Goal: Register for event/course

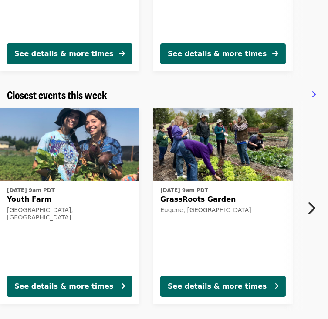
scroll to position [228, 0]
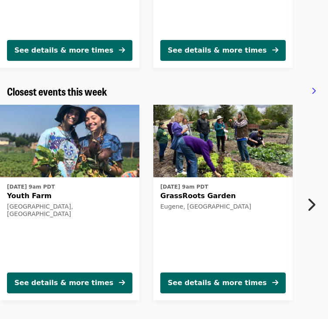
click at [303, 207] on button "Next item" at bounding box center [313, 205] width 29 height 24
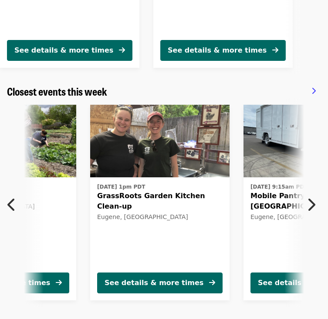
click at [303, 208] on button "Next item" at bounding box center [313, 205] width 29 height 24
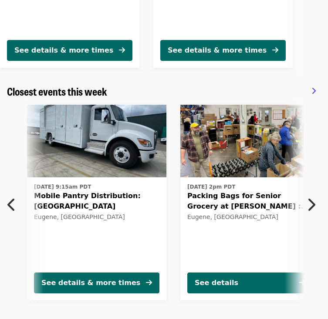
click at [303, 208] on button "Next item" at bounding box center [313, 205] width 29 height 24
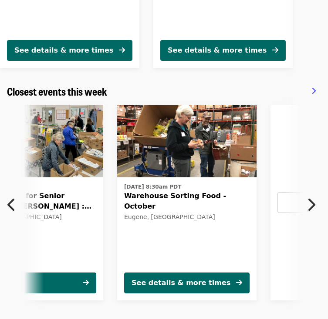
click at [303, 208] on button "Next item" at bounding box center [313, 205] width 29 height 24
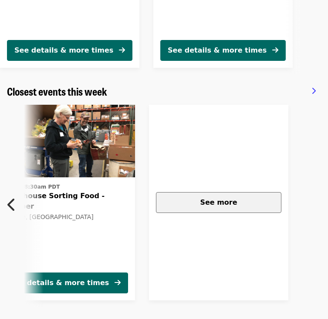
click at [227, 211] on button "See more" at bounding box center [218, 202] width 125 height 21
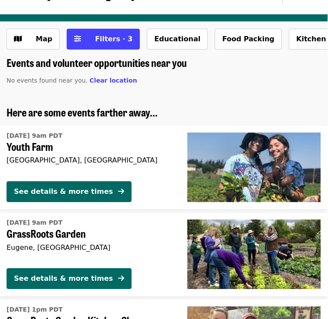
scroll to position [24, 0]
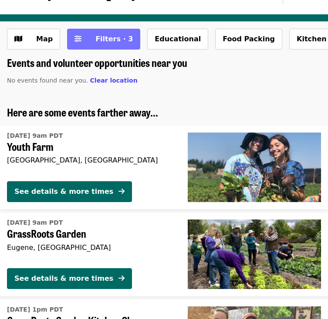
click at [98, 41] on span "Filters · 3" at bounding box center [113, 39] width 37 height 8
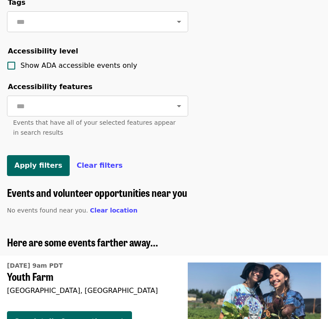
scroll to position [457, 0]
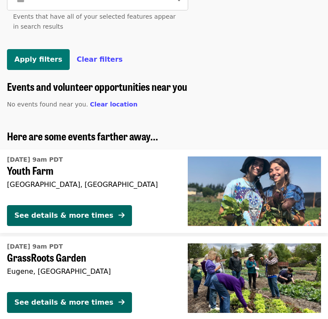
click at [39, 64] on button "Apply filters" at bounding box center [38, 59] width 63 height 21
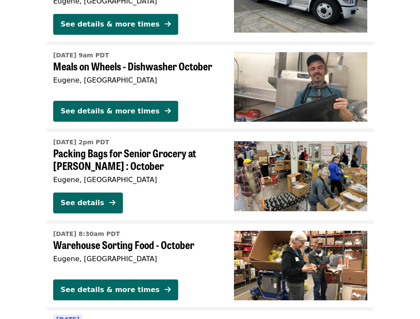
scroll to position [0, 0]
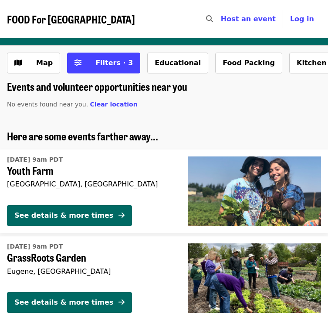
click at [29, 18] on span "FOOD For [GEOGRAPHIC_DATA]" at bounding box center [71, 18] width 128 height 15
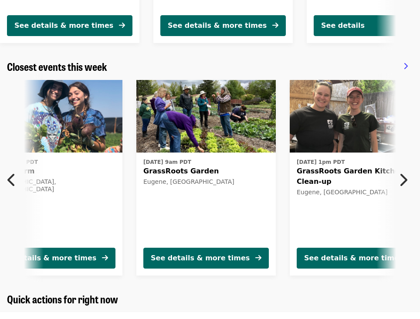
scroll to position [0, 17]
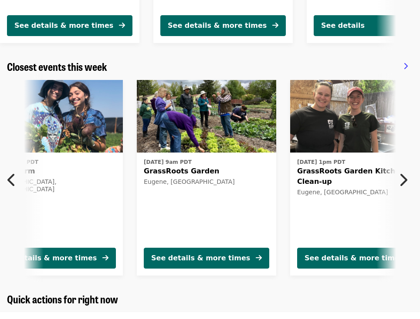
click at [198, 172] on span "GrassRoots Garden" at bounding box center [206, 171] width 125 height 10
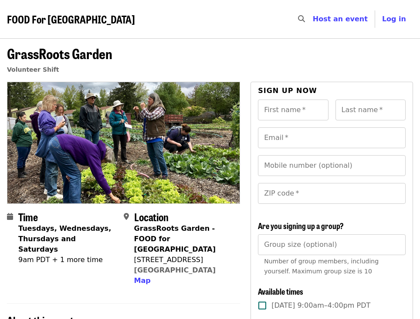
click at [97, 55] on span "GrassRoots Garden" at bounding box center [59, 53] width 105 height 20
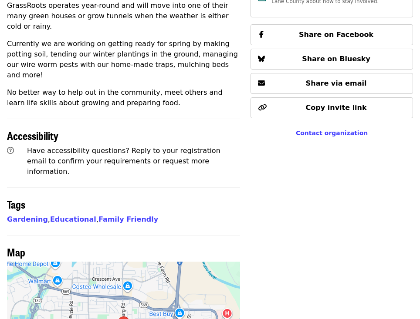
scroll to position [647, 0]
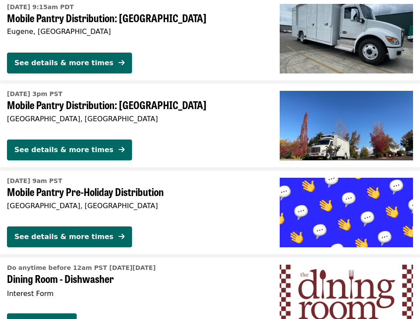
scroll to position [1094, 0]
